Goal: Task Accomplishment & Management: Manage account settings

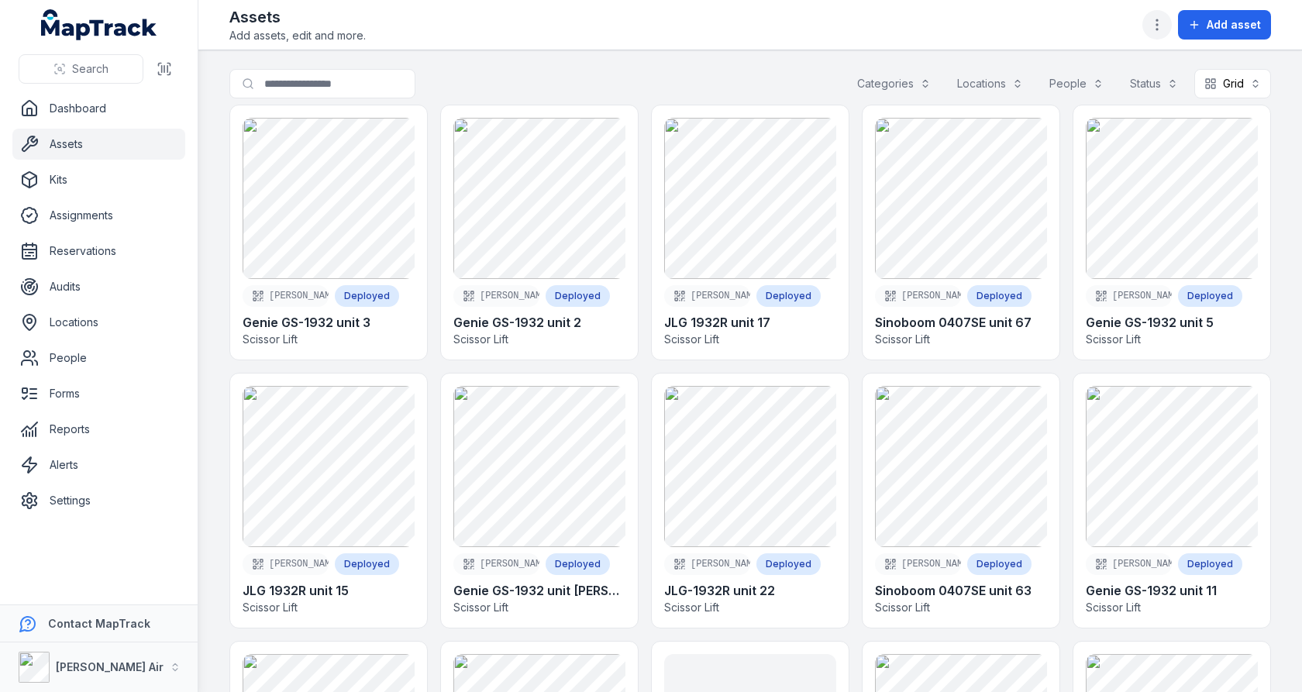
click at [1162, 25] on icon "button" at bounding box center [1156, 24] width 15 height 15
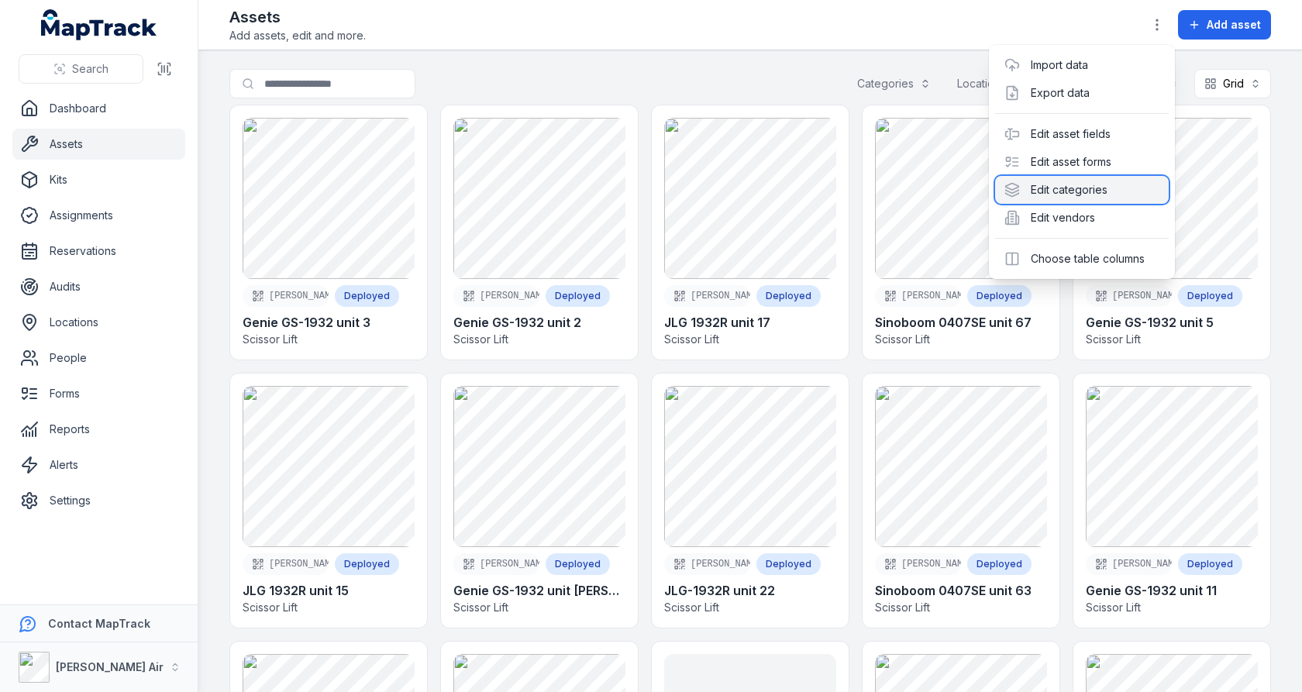
click at [1101, 182] on div "Edit categories" at bounding box center [1082, 190] width 174 height 28
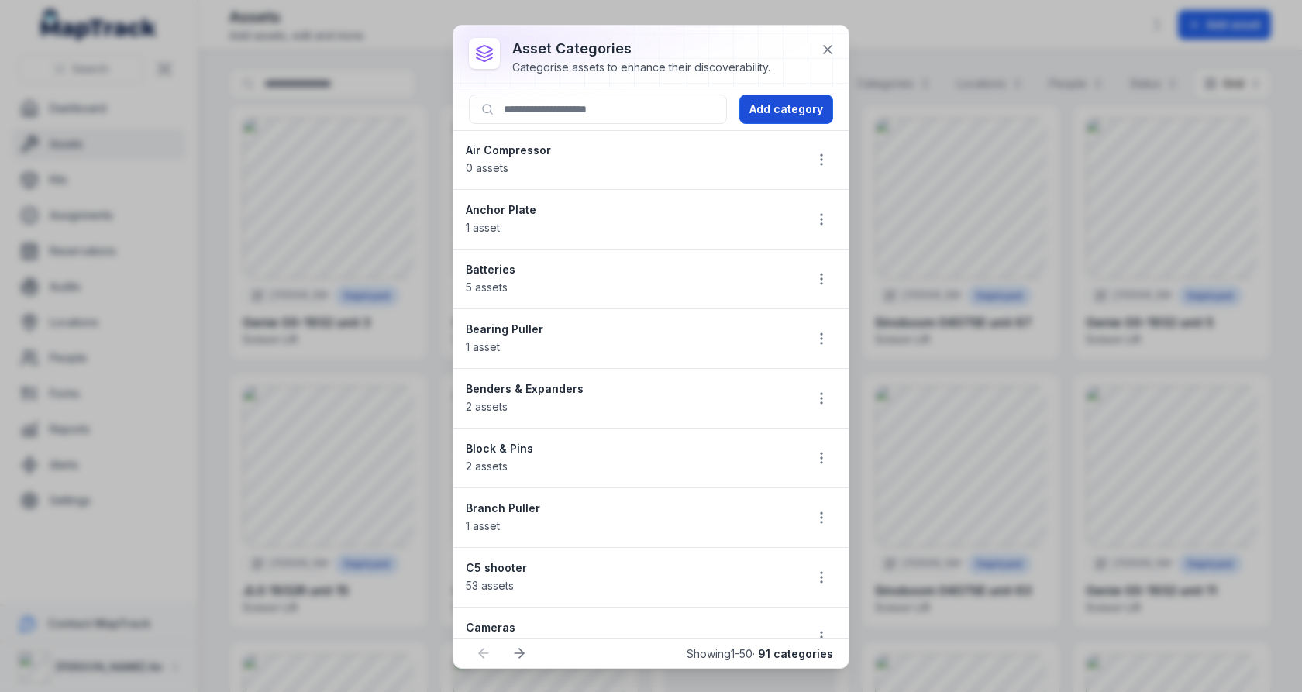
click at [793, 98] on button "Add category" at bounding box center [786, 109] width 94 height 29
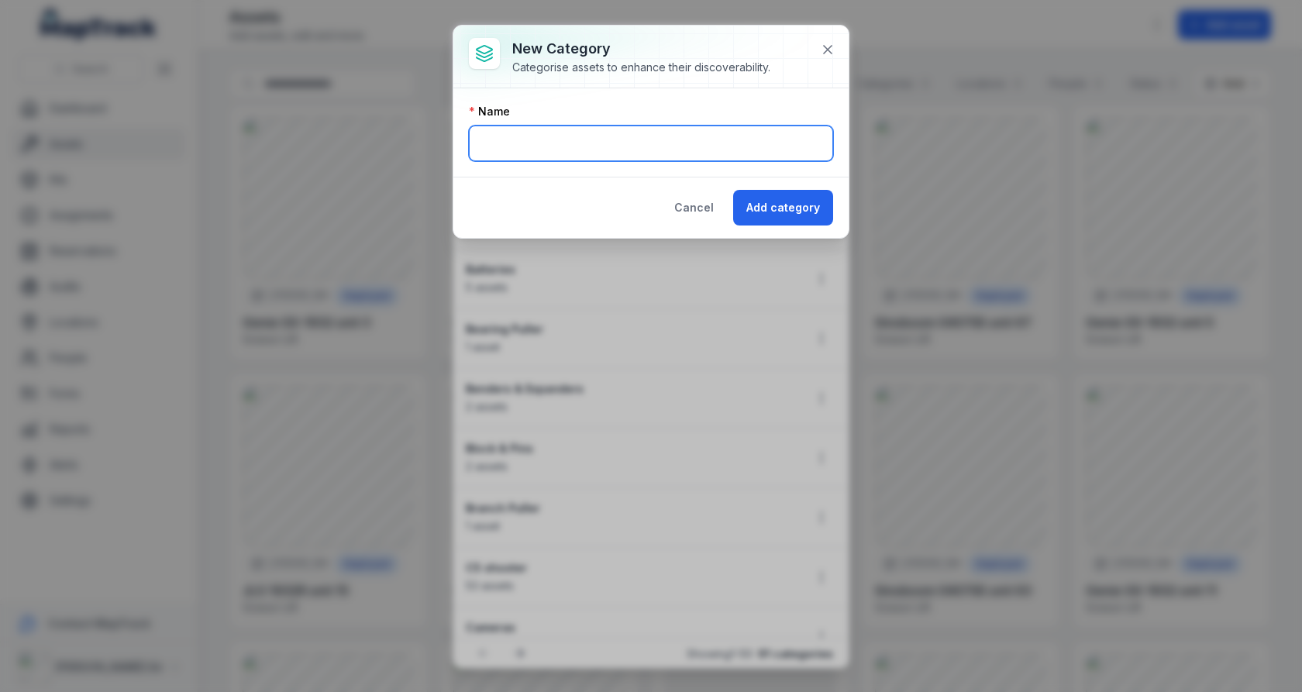
click at [579, 136] on input "text" at bounding box center [651, 144] width 364 height 36
type input "********"
click at [613, 105] on div "Name" at bounding box center [651, 111] width 364 height 15
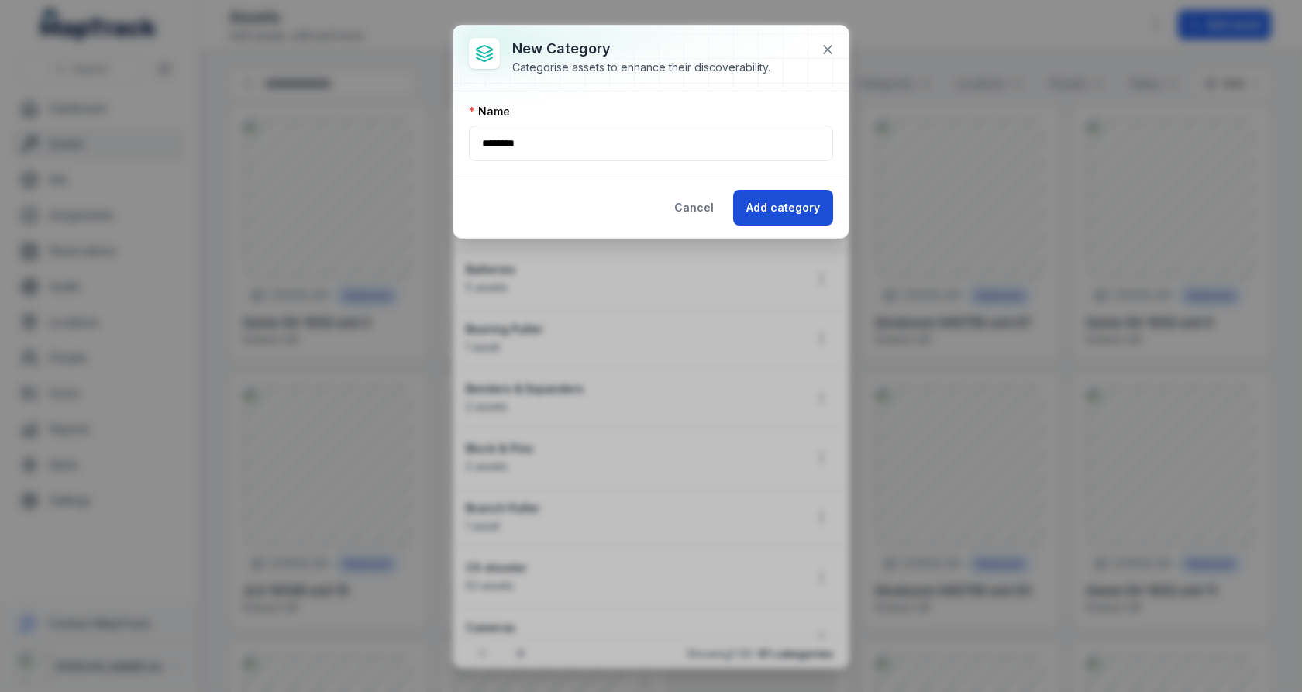
click at [783, 212] on button "Add category" at bounding box center [783, 208] width 100 height 36
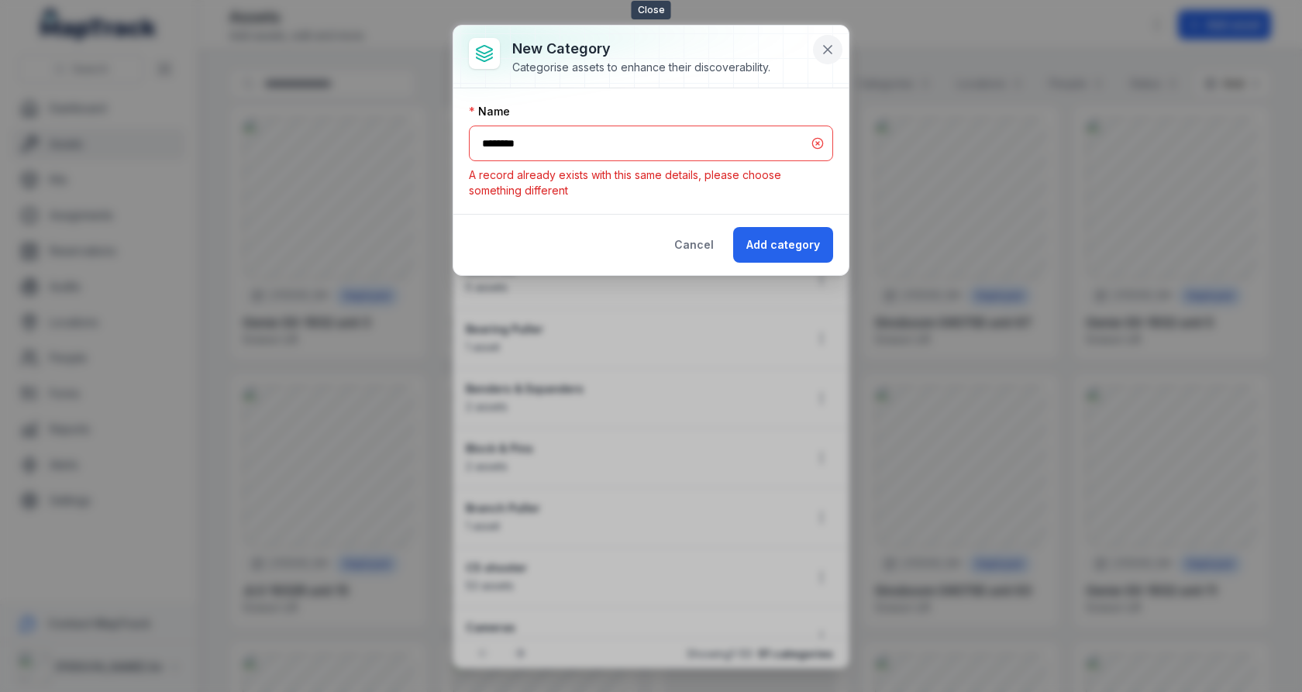
click at [828, 58] on button at bounding box center [827, 49] width 29 height 29
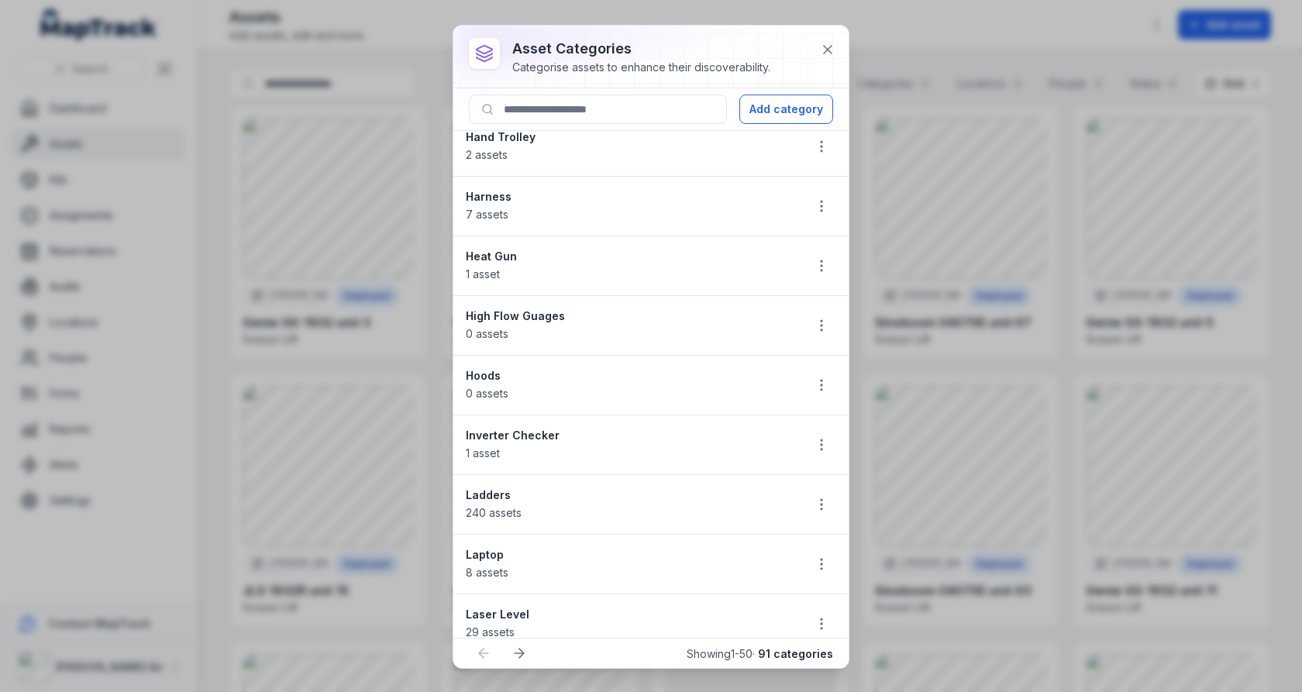
scroll to position [2438, 0]
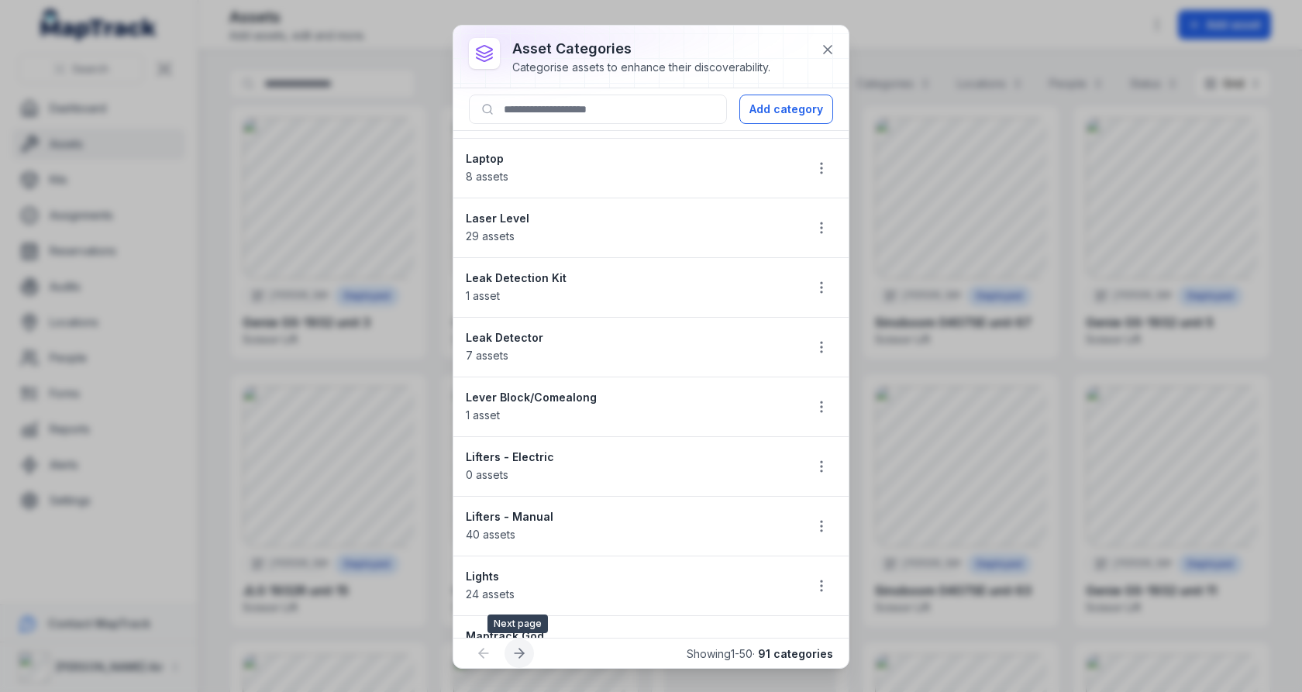
click at [518, 644] on button at bounding box center [518, 652] width 29 height 29
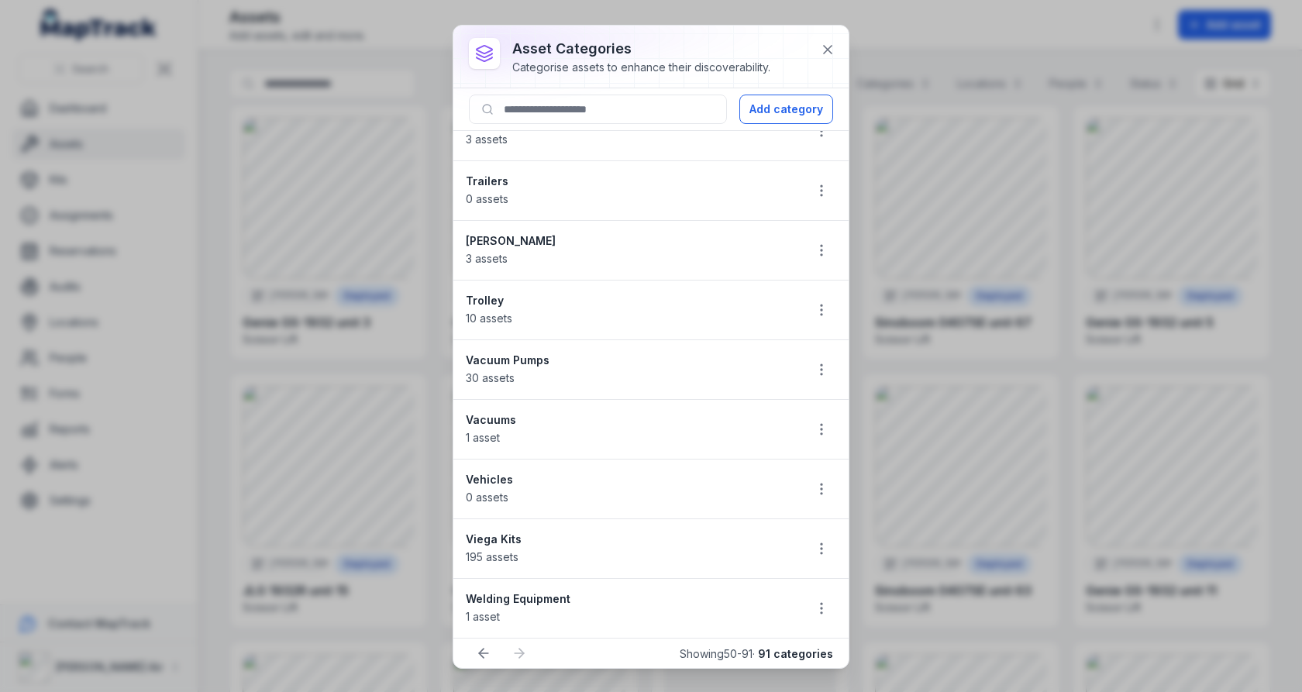
scroll to position [1907, 0]
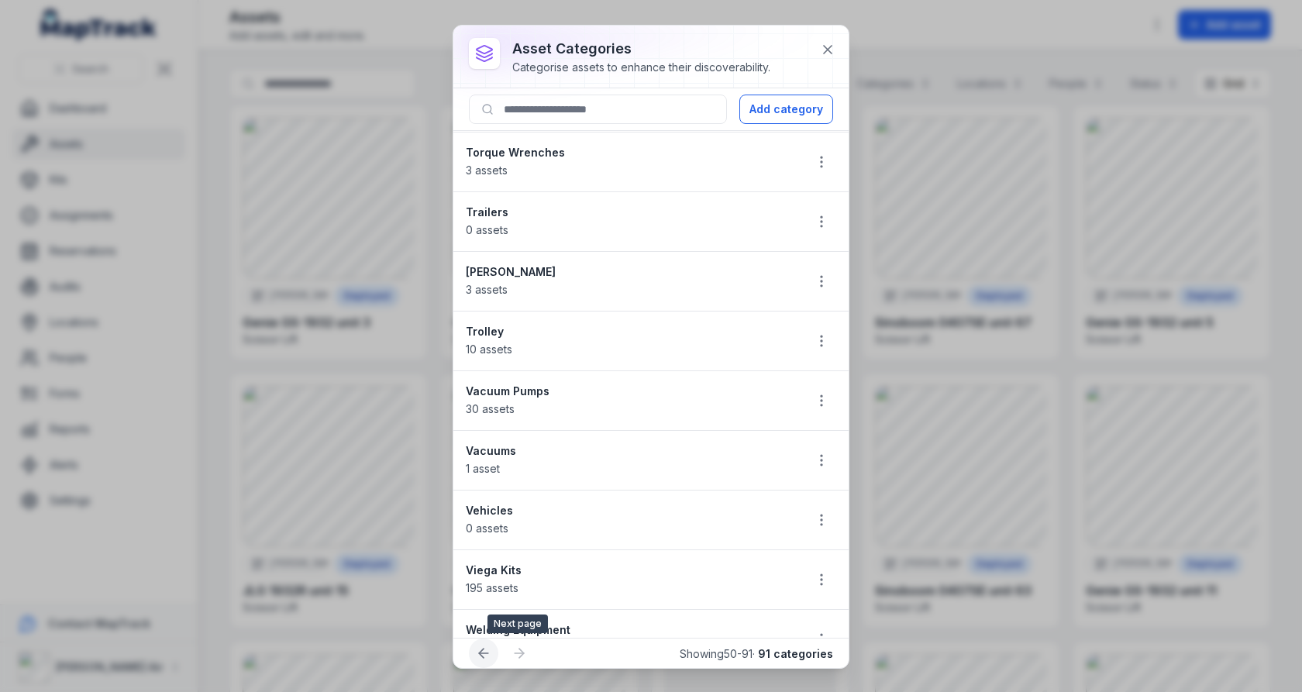
click at [495, 652] on button at bounding box center [483, 652] width 29 height 29
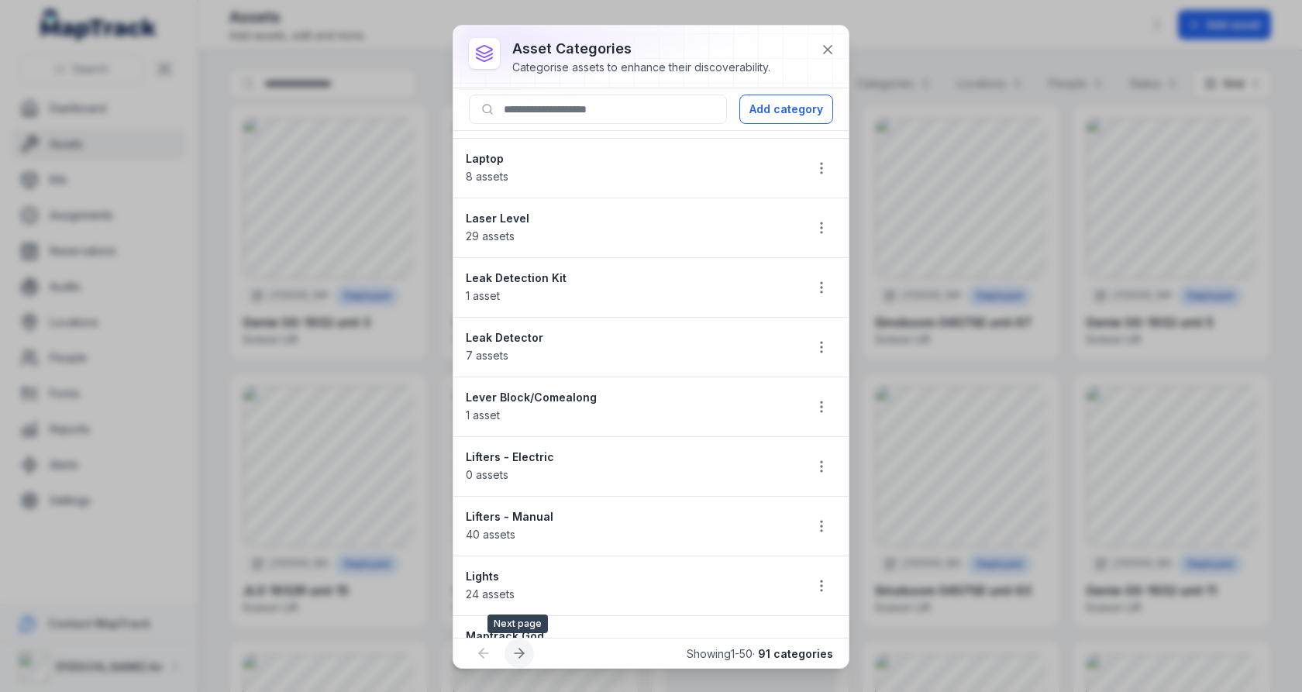
click at [519, 650] on icon at bounding box center [521, 653] width 5 height 9
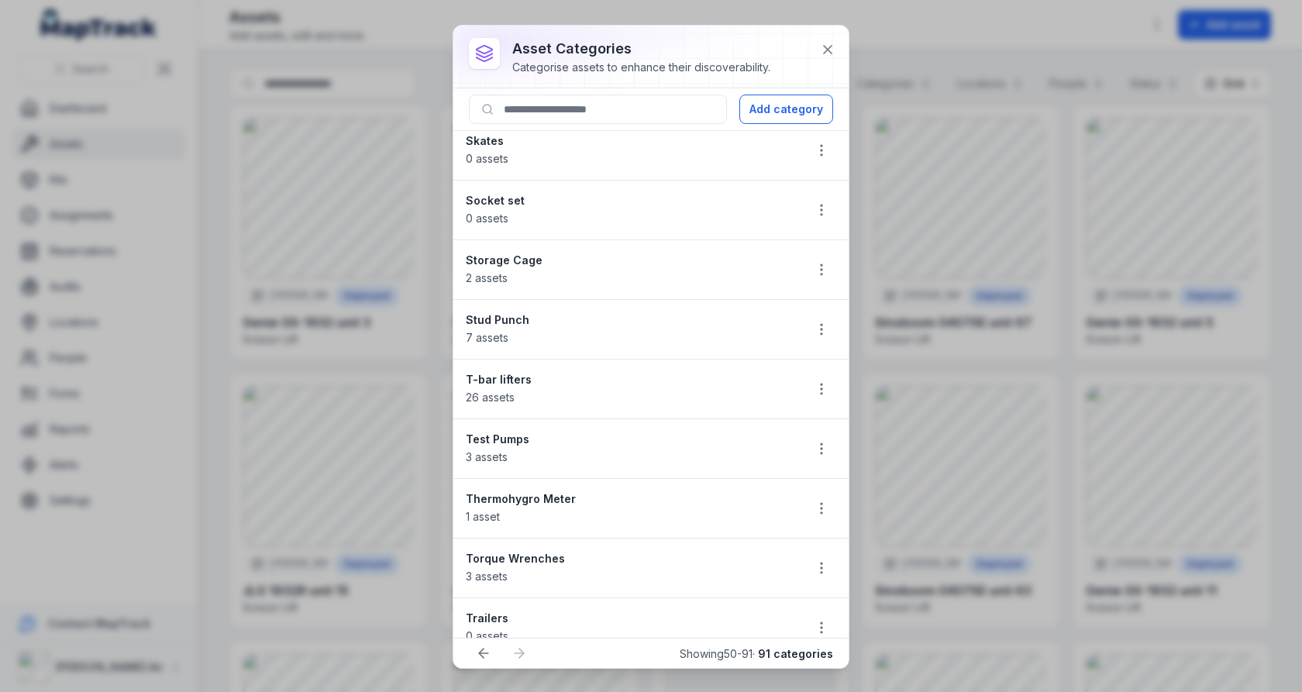
scroll to position [1907, 0]
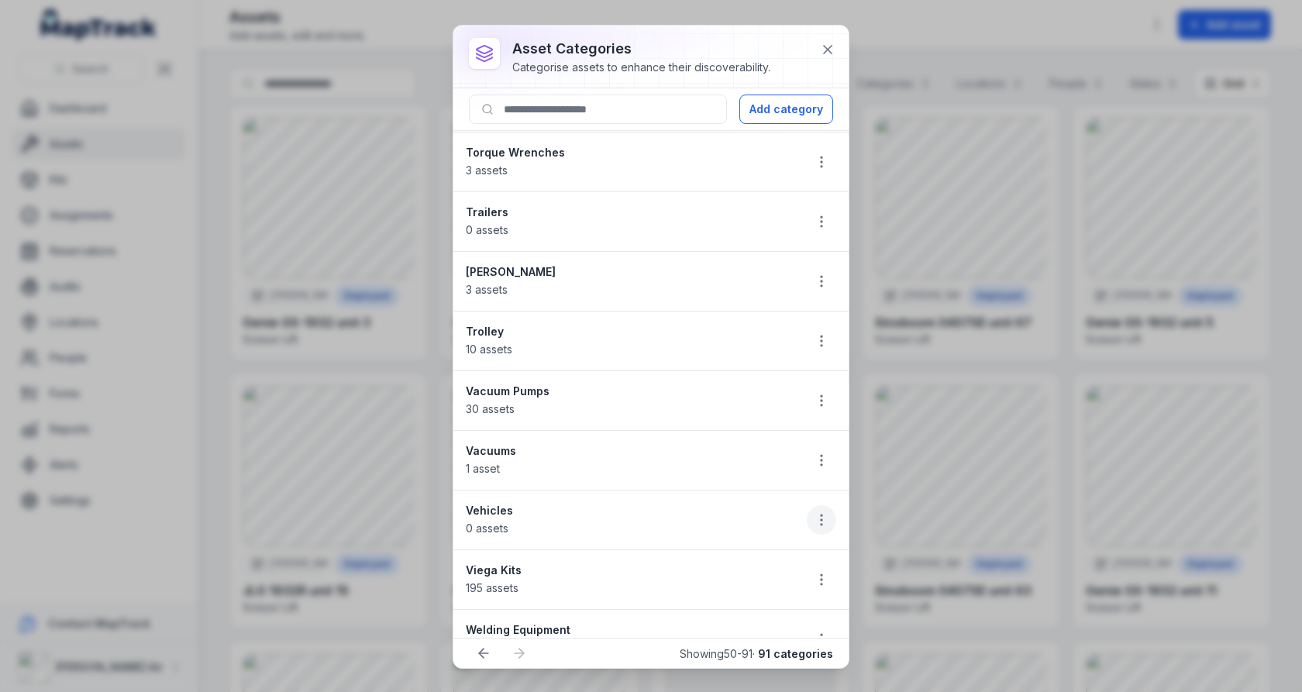
click at [826, 512] on icon "button" at bounding box center [821, 519] width 15 height 15
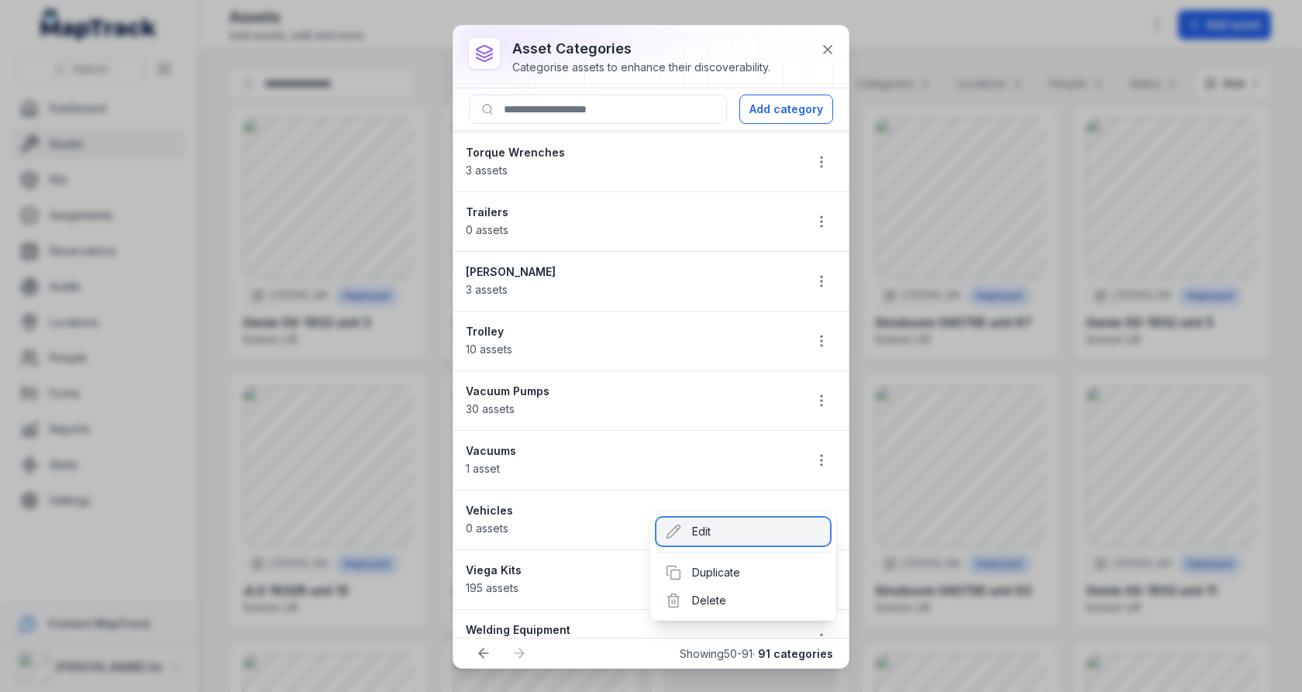
click at [762, 539] on div "Edit" at bounding box center [743, 532] width 174 height 28
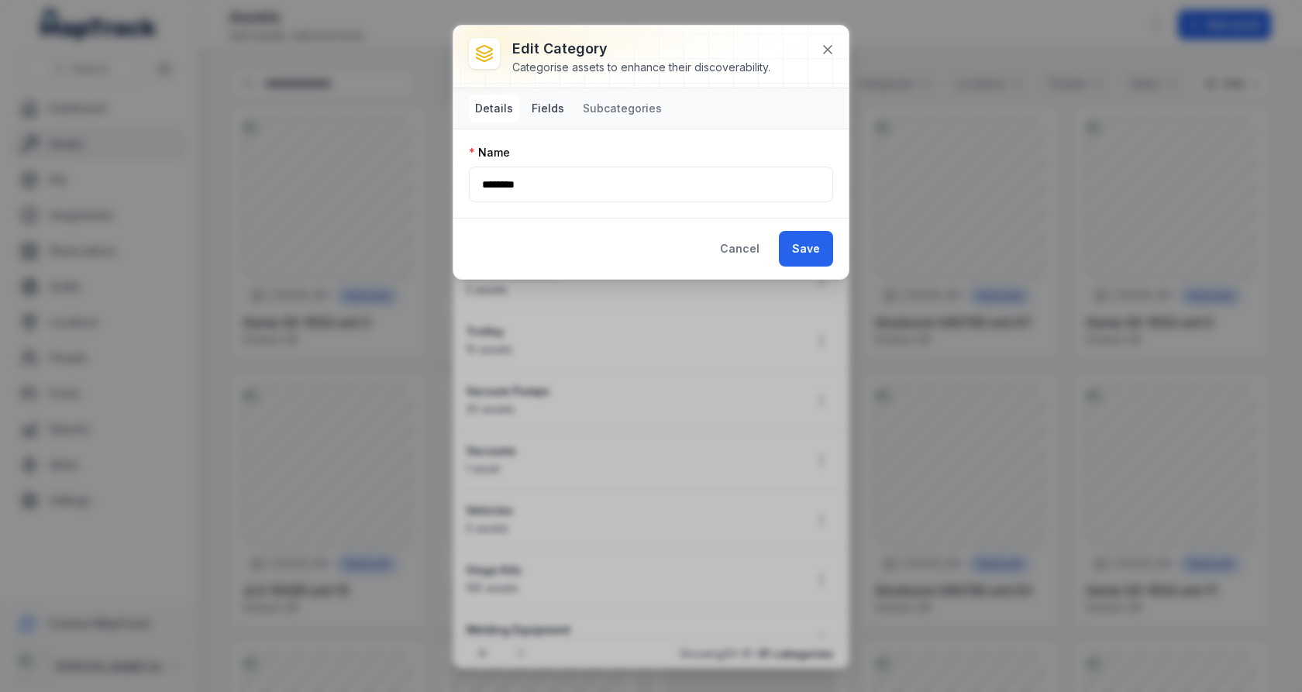
click at [555, 116] on button "Fields" at bounding box center [547, 109] width 45 height 28
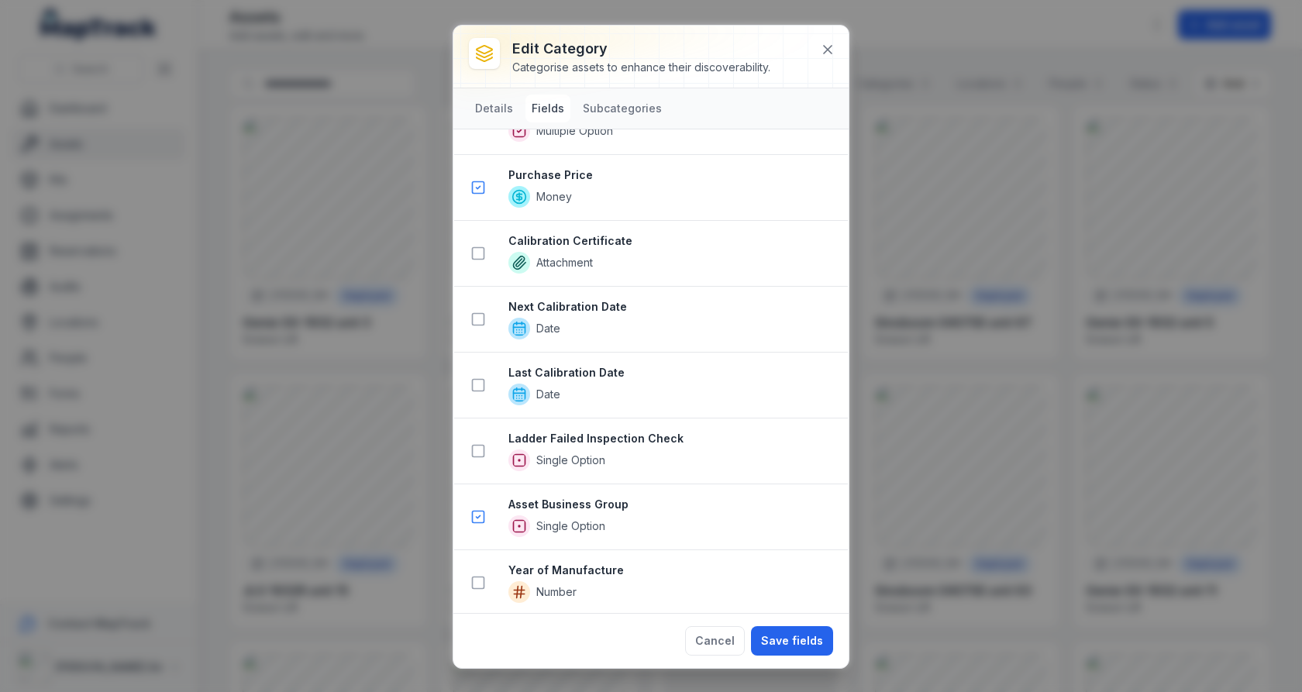
scroll to position [1852, 0]
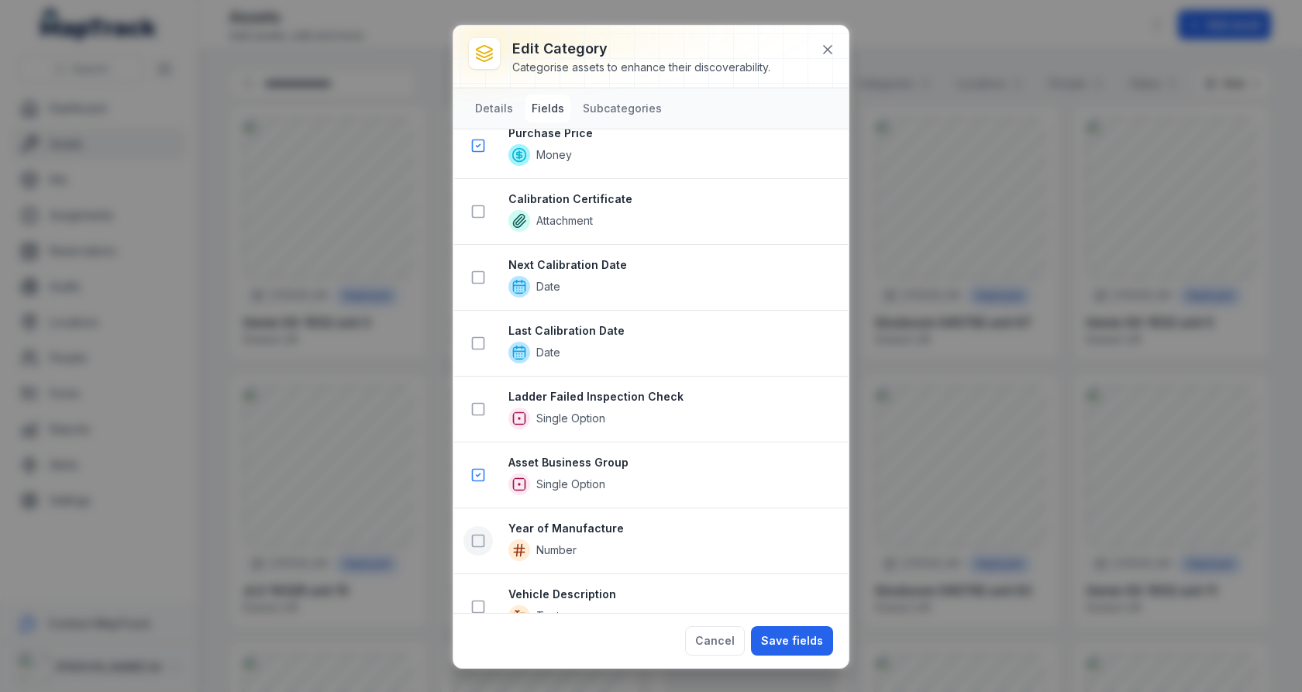
click at [486, 526] on button at bounding box center [477, 540] width 29 height 29
click at [479, 599] on icon at bounding box center [477, 606] width 15 height 15
click at [776, 635] on button "Save fields" at bounding box center [792, 640] width 82 height 29
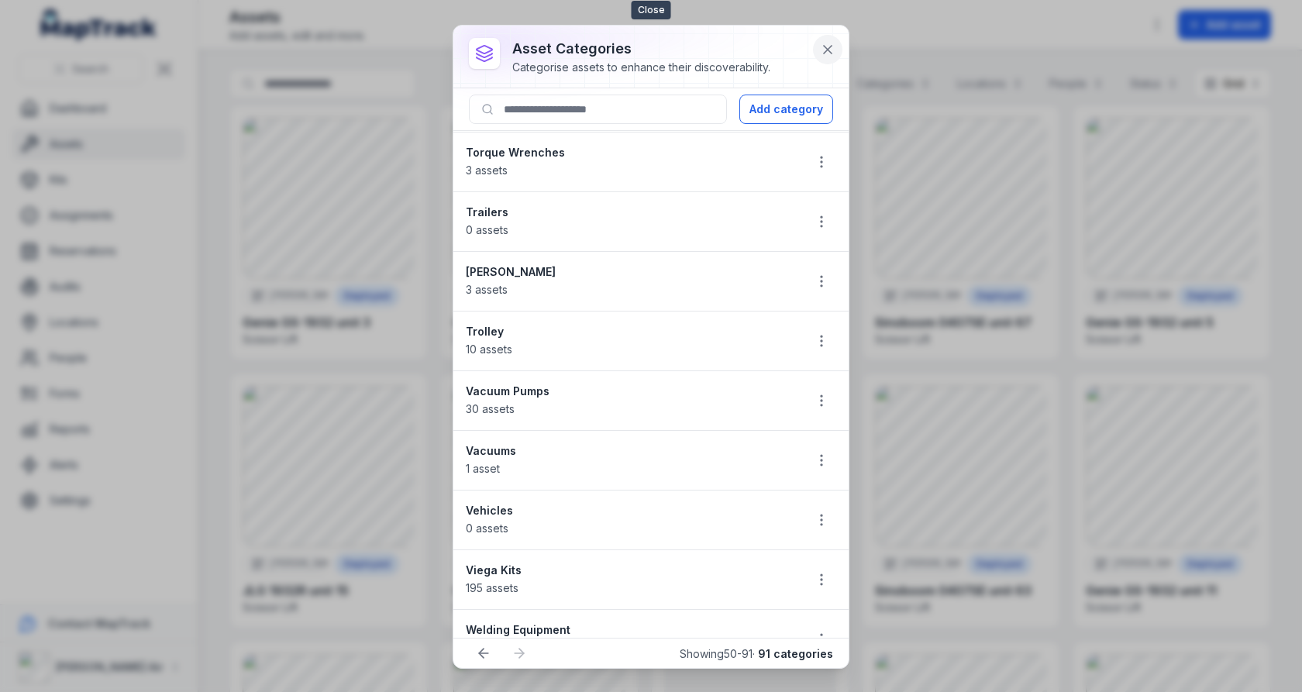
click at [831, 54] on icon at bounding box center [827, 49] width 15 height 15
